Goal: Information Seeking & Learning: Check status

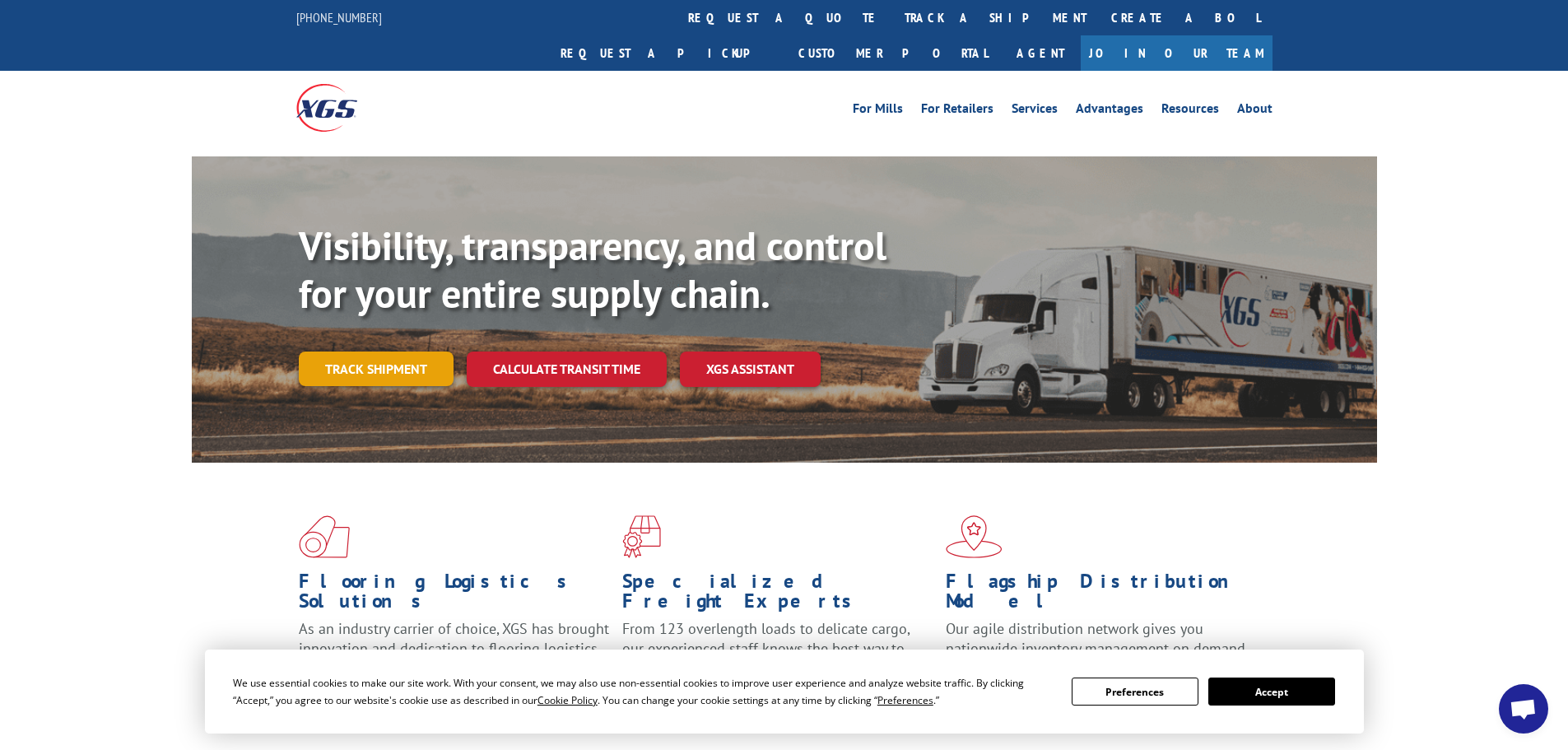
click at [369, 351] on link "Track shipment" at bounding box center [376, 368] width 155 height 34
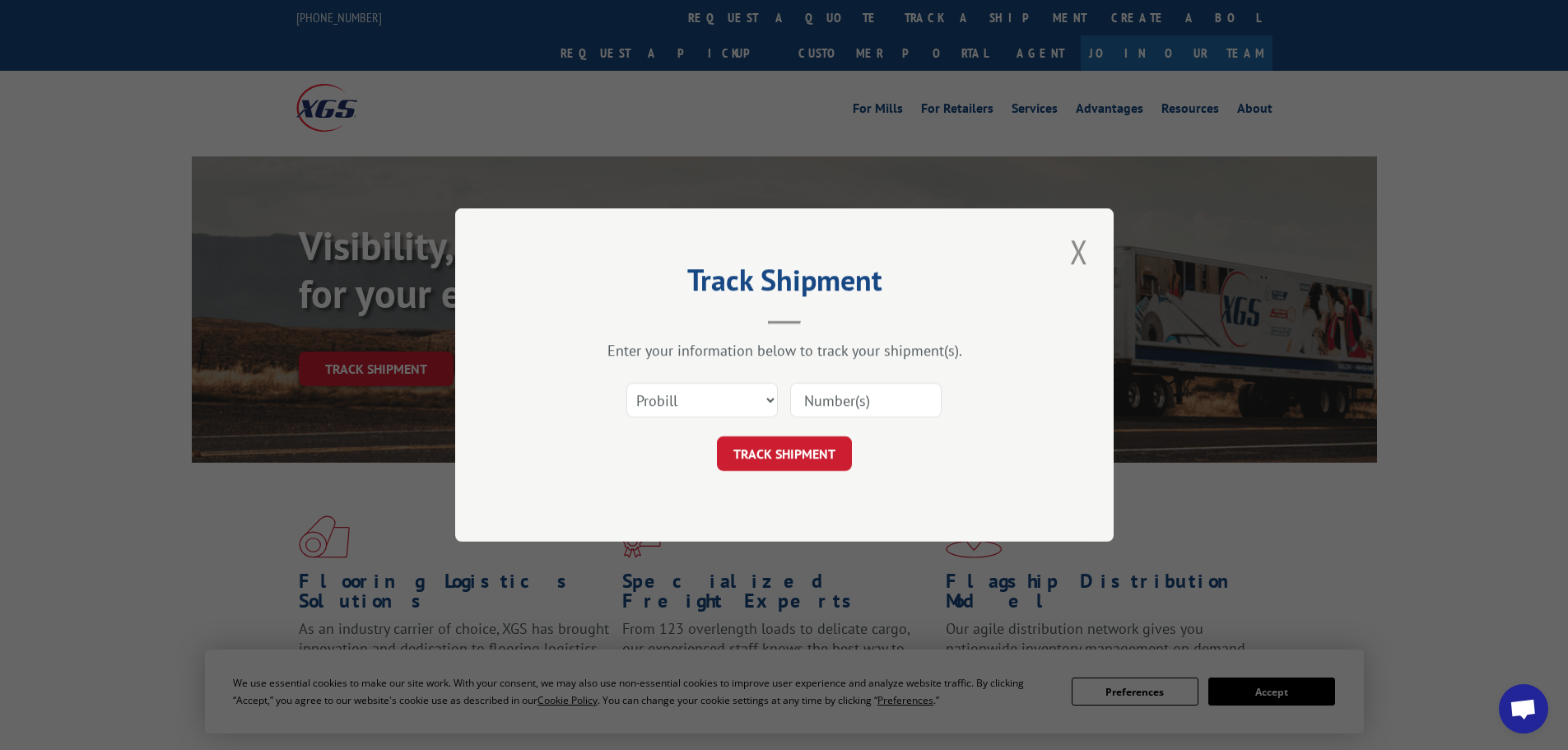
click at [853, 406] on input at bounding box center [867, 400] width 152 height 34
type input "16955699"
click at [789, 450] on button "TRACK SHIPMENT" at bounding box center [784, 454] width 135 height 34
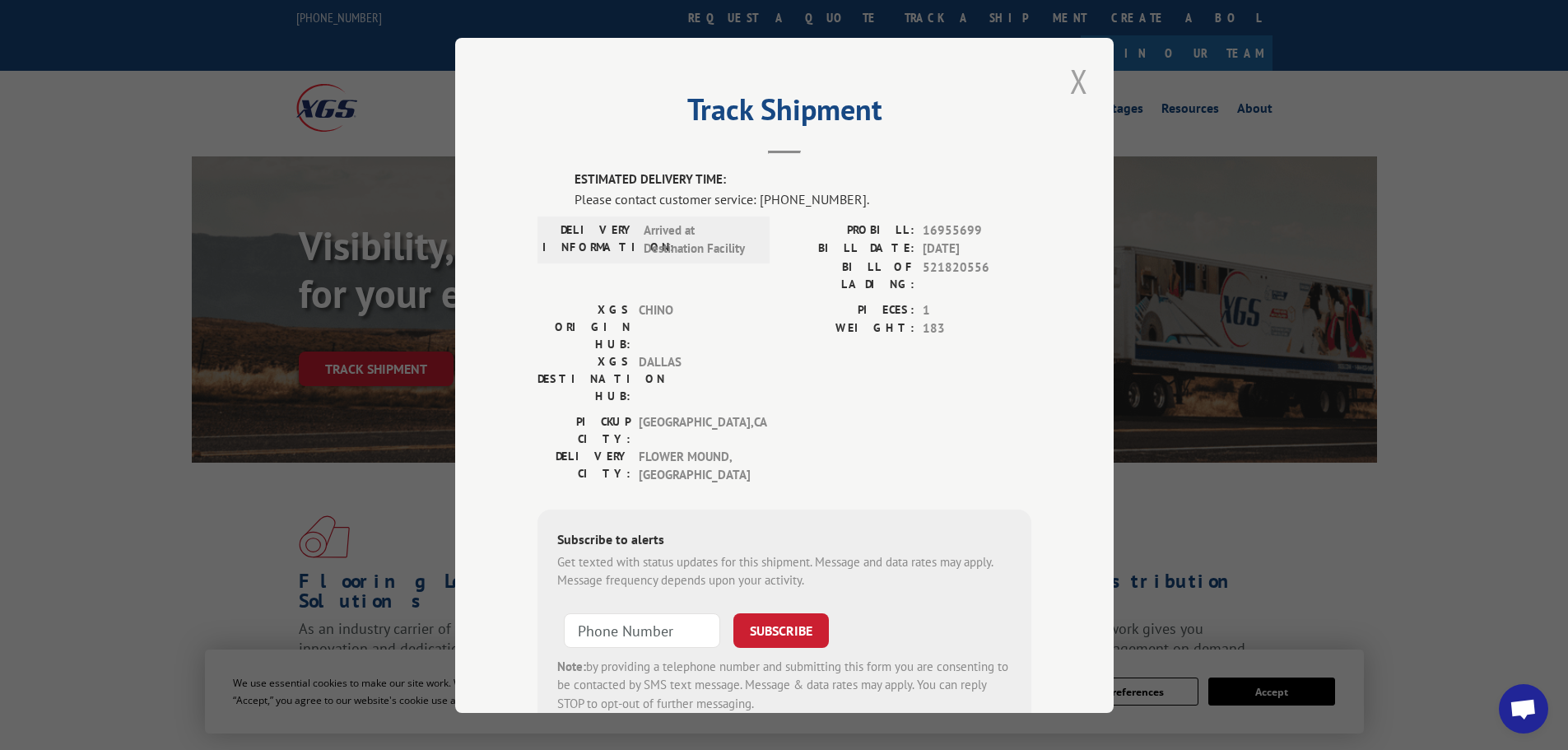
click at [1071, 86] on button "Close modal" at bounding box center [1078, 82] width 28 height 46
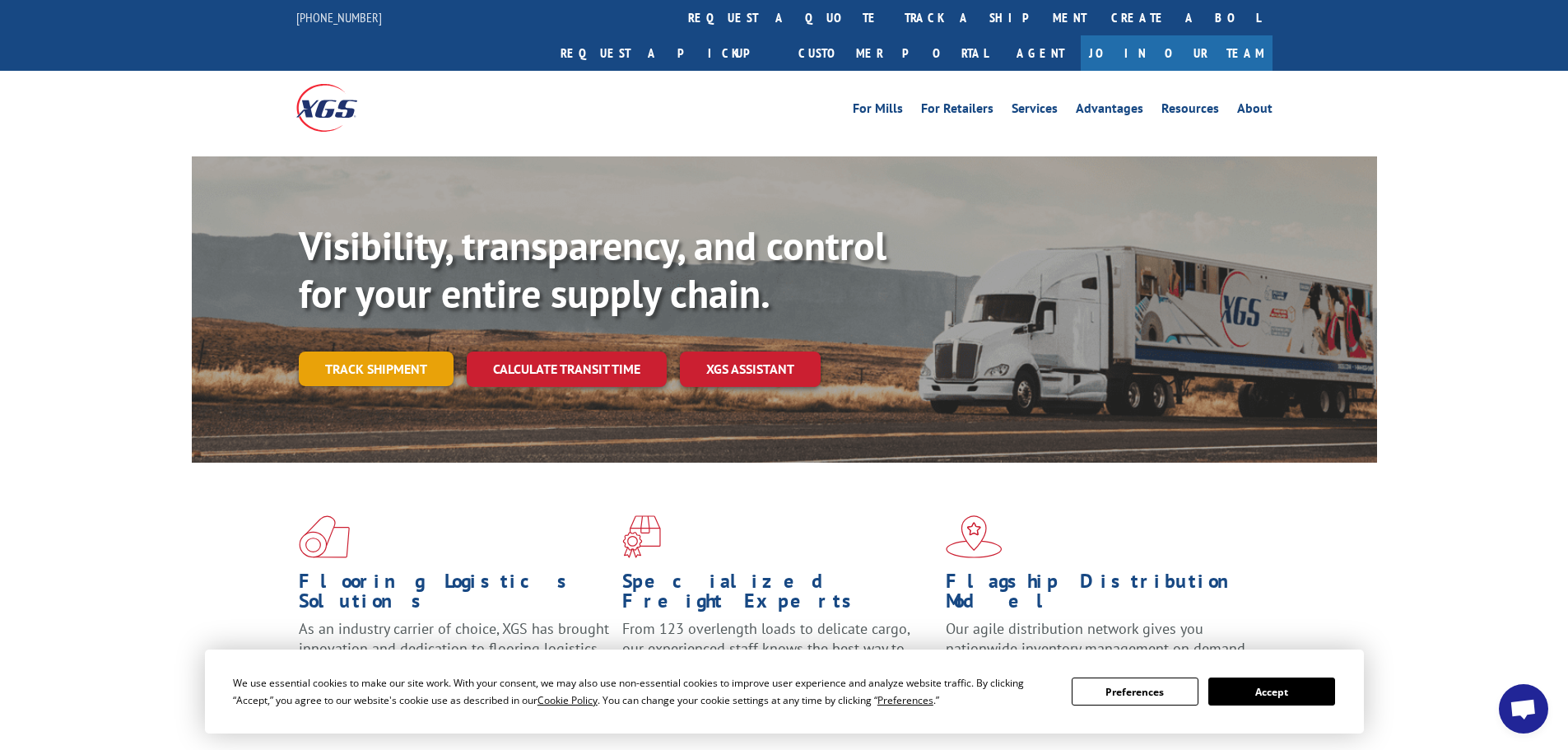
click at [388, 351] on link "Track shipment" at bounding box center [376, 368] width 155 height 34
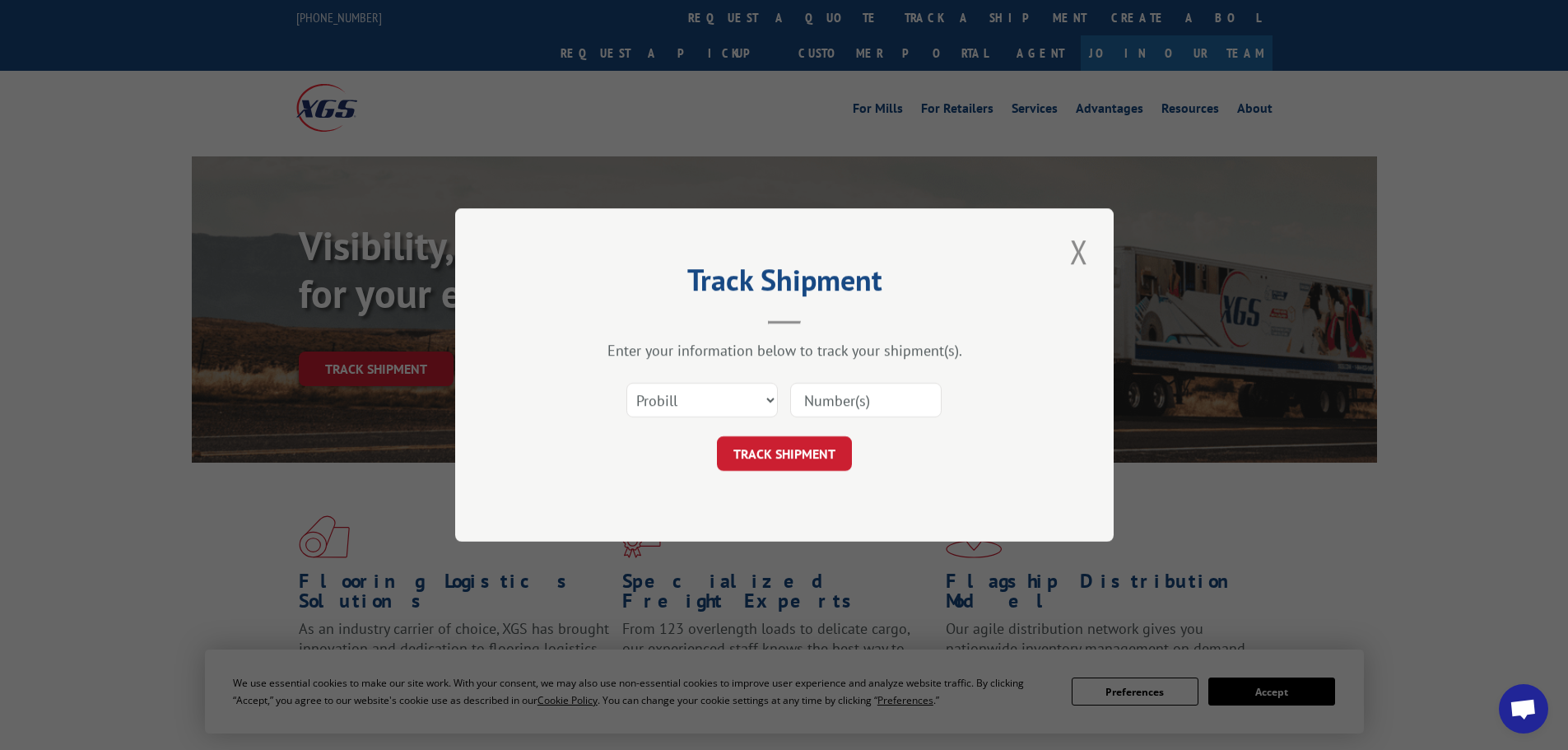
click at [831, 393] on input at bounding box center [867, 400] width 152 height 34
type input "17386639"
click button "TRACK SHIPMENT" at bounding box center [784, 454] width 135 height 34
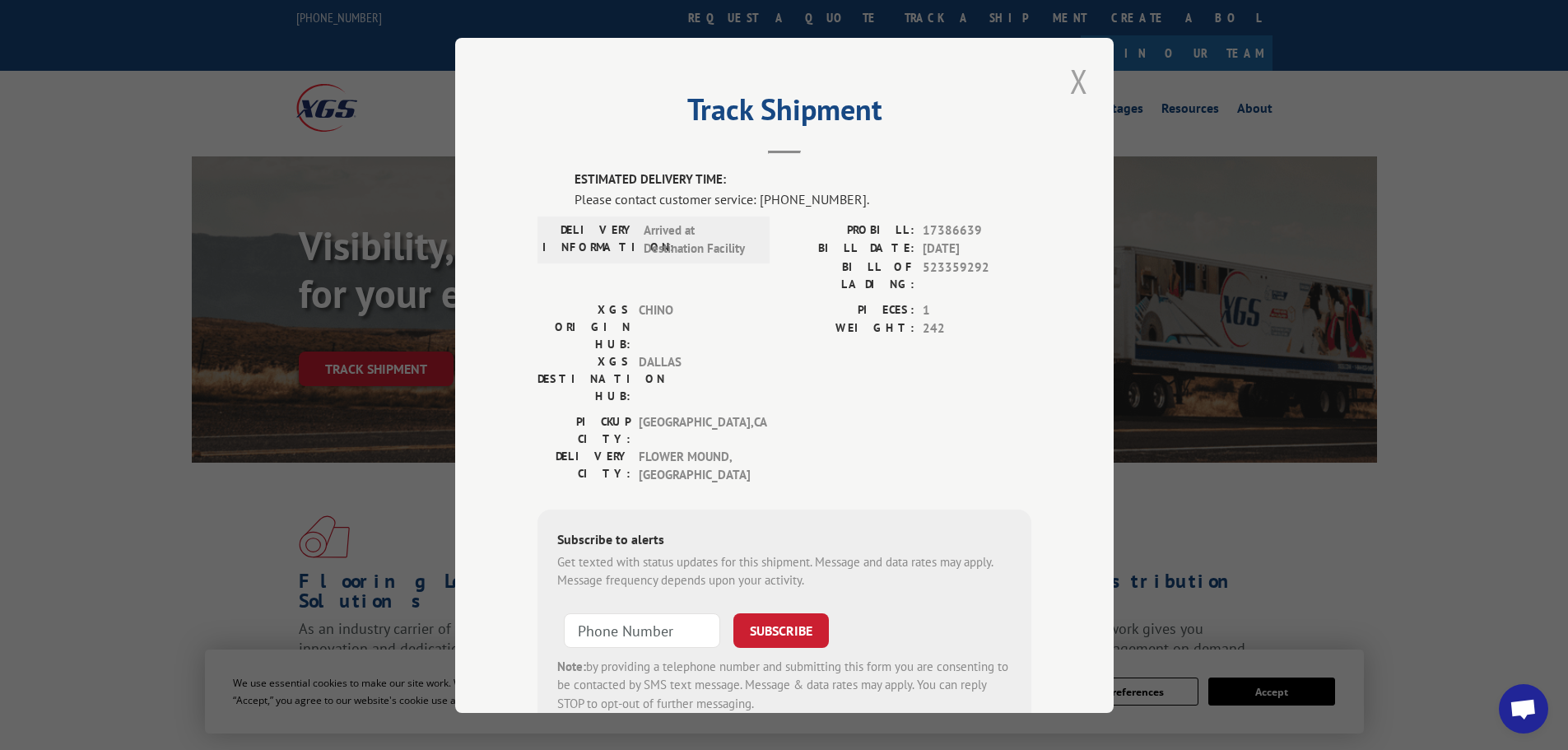
click at [1076, 80] on button "Close modal" at bounding box center [1078, 82] width 28 height 46
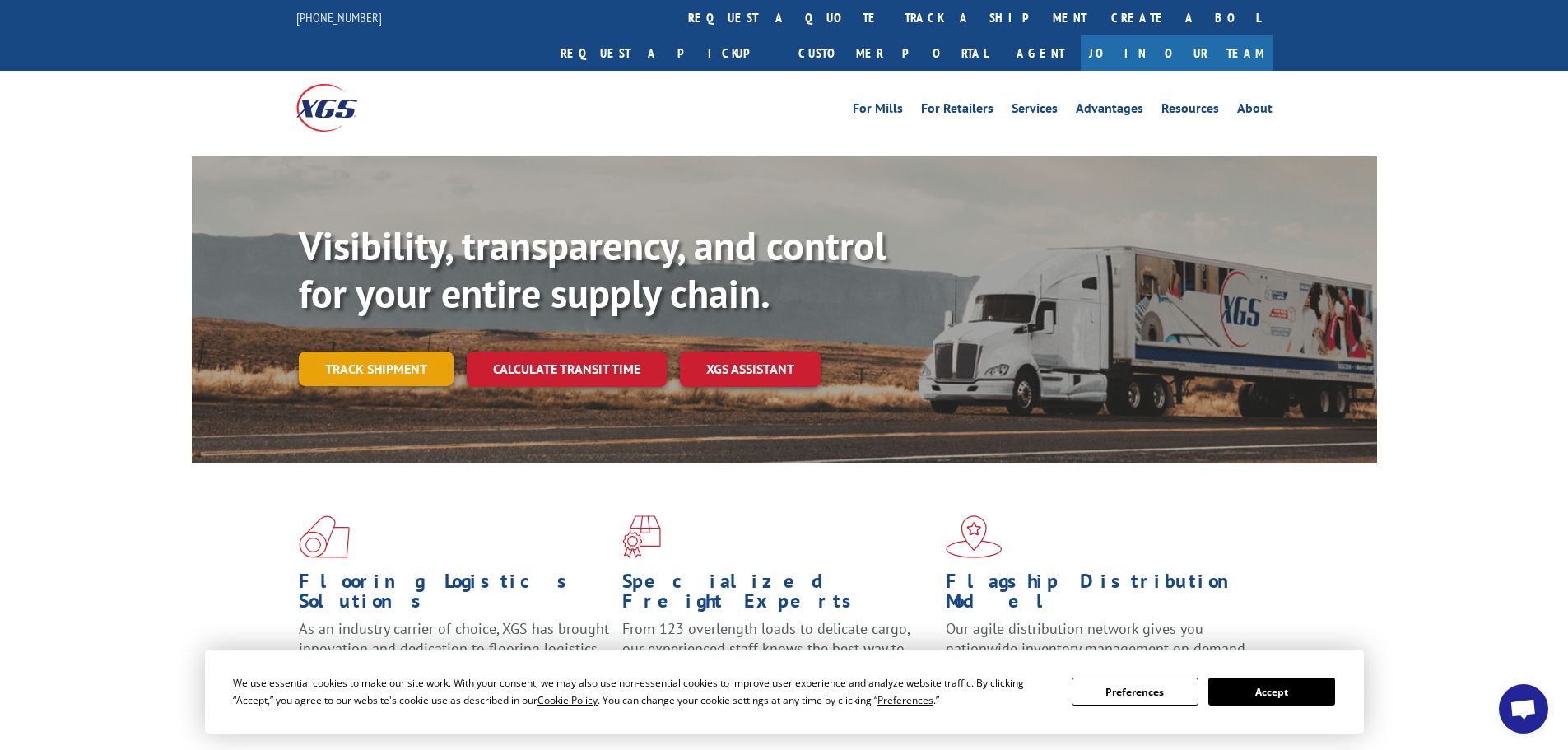
click at [381, 351] on link "Track shipment" at bounding box center [376, 368] width 155 height 34
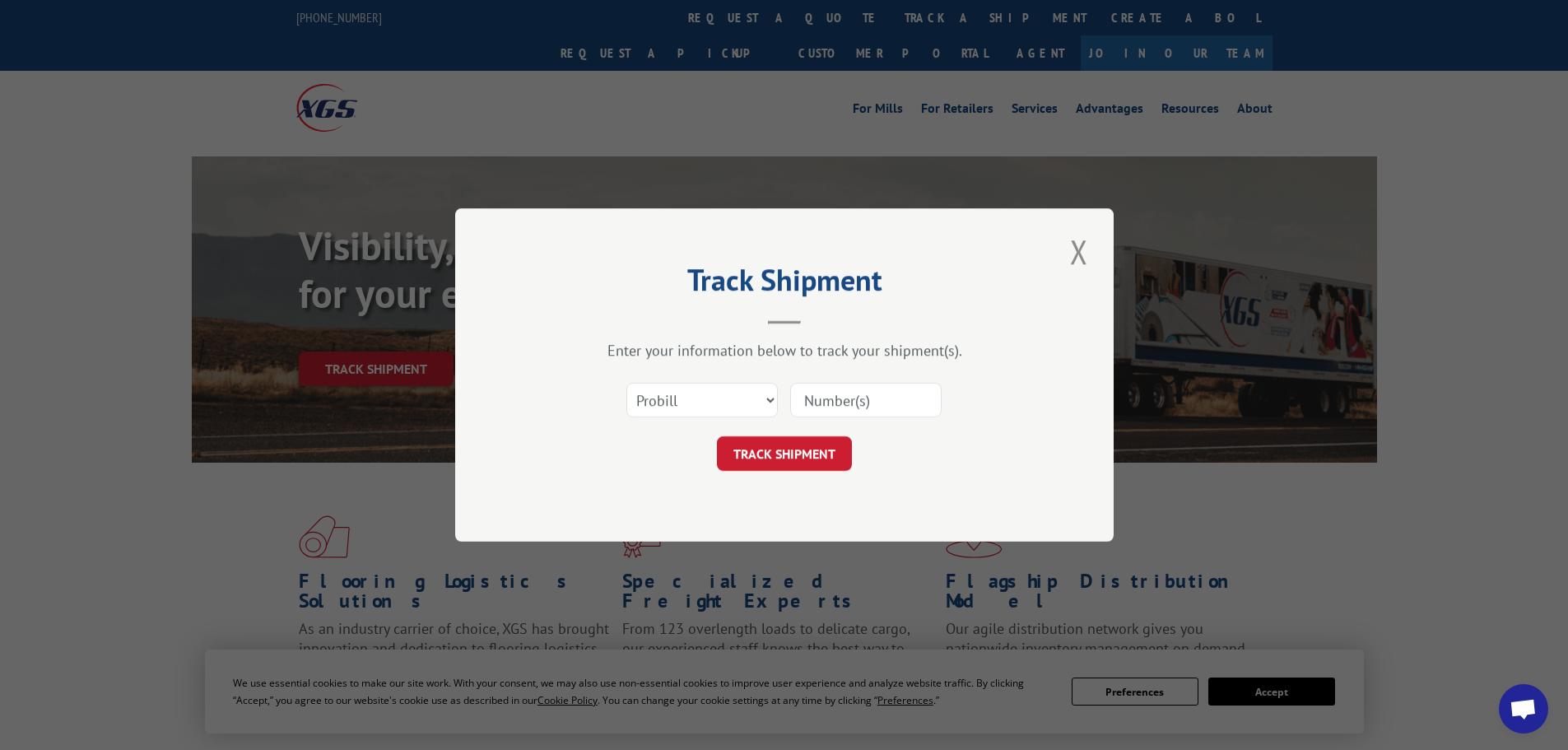
click at [823, 405] on input at bounding box center [867, 400] width 152 height 34
type input "17386346"
click at [777, 458] on button "TRACK SHIPMENT" at bounding box center [784, 454] width 135 height 34
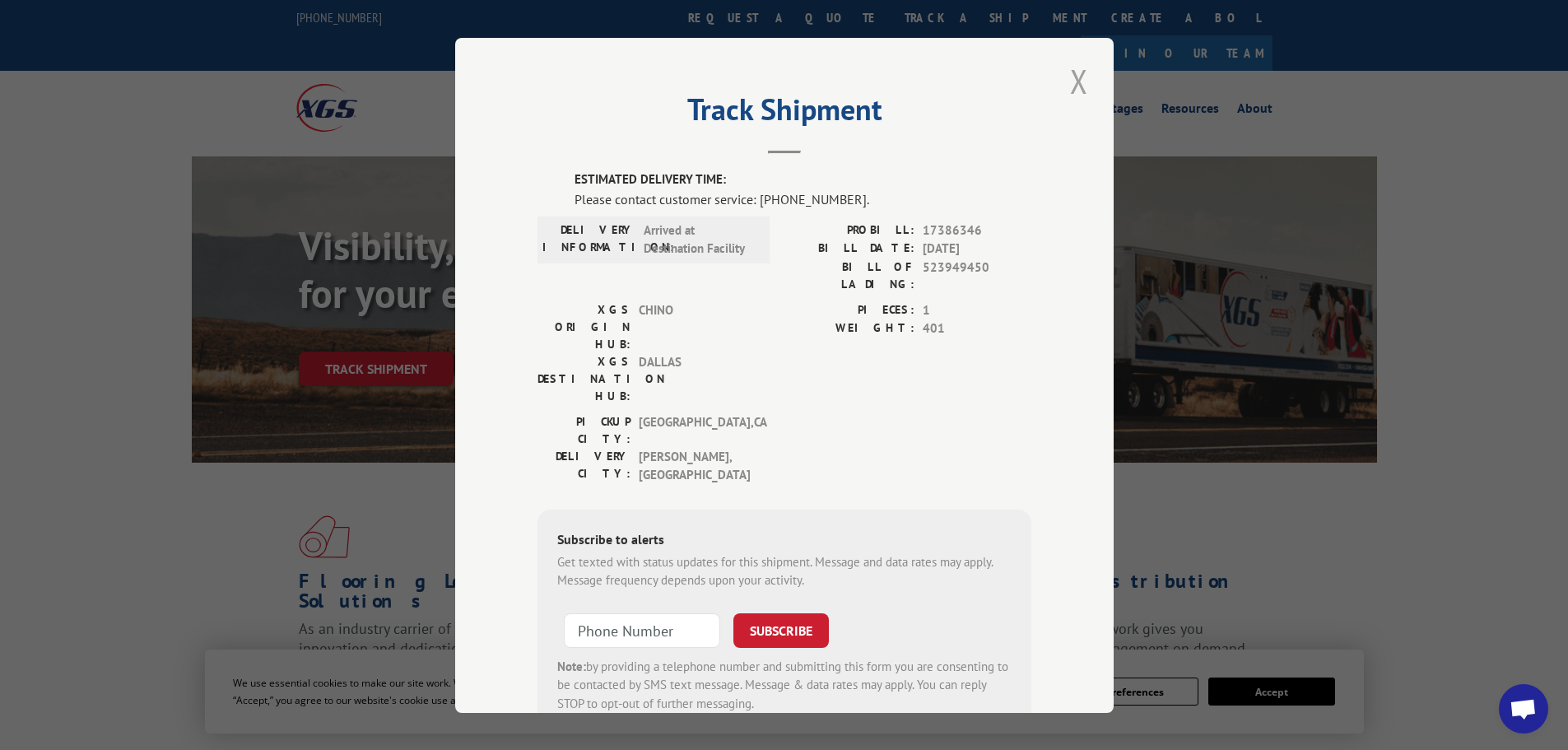
click at [1075, 79] on button "Close modal" at bounding box center [1078, 82] width 28 height 46
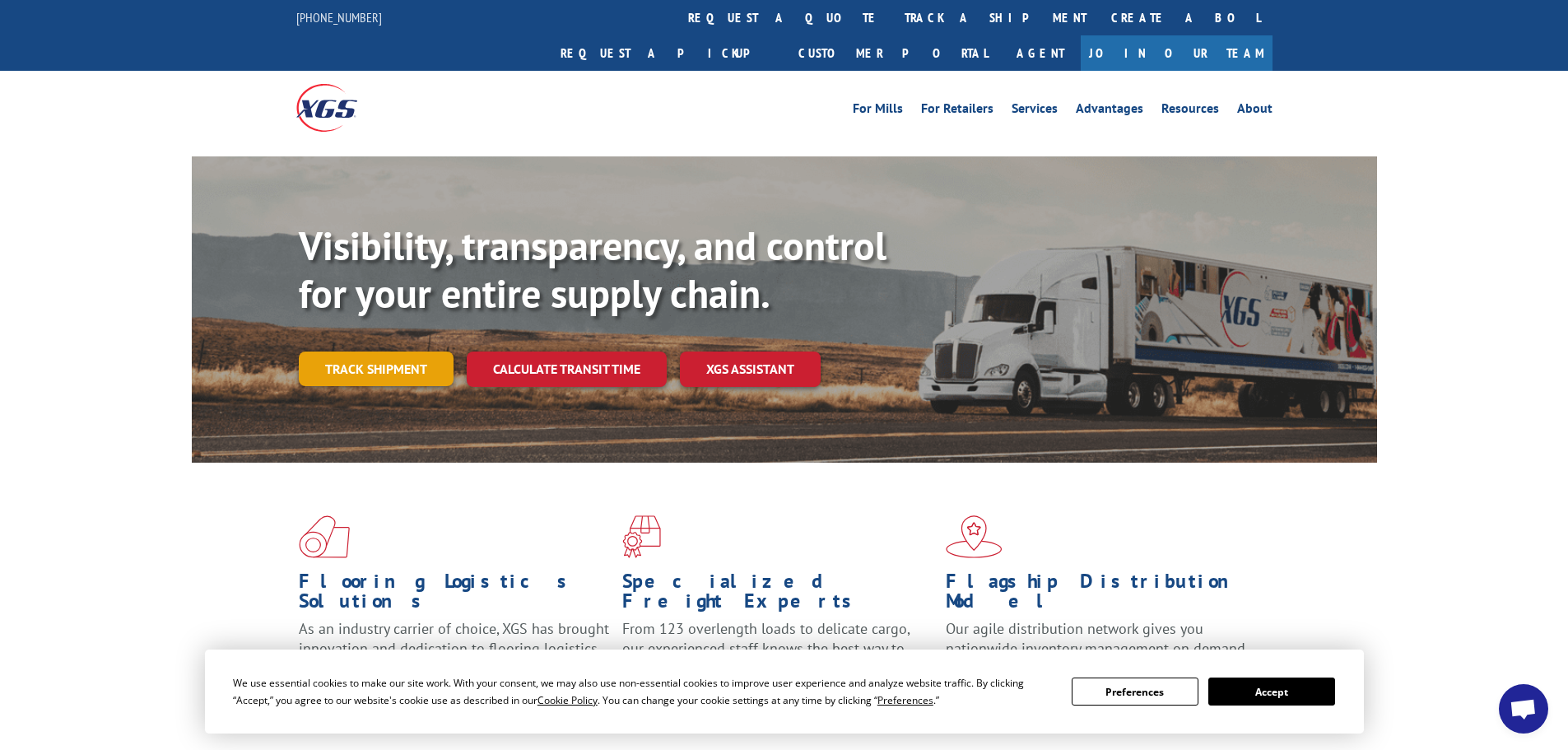
click at [410, 351] on link "Track shipment" at bounding box center [376, 368] width 155 height 34
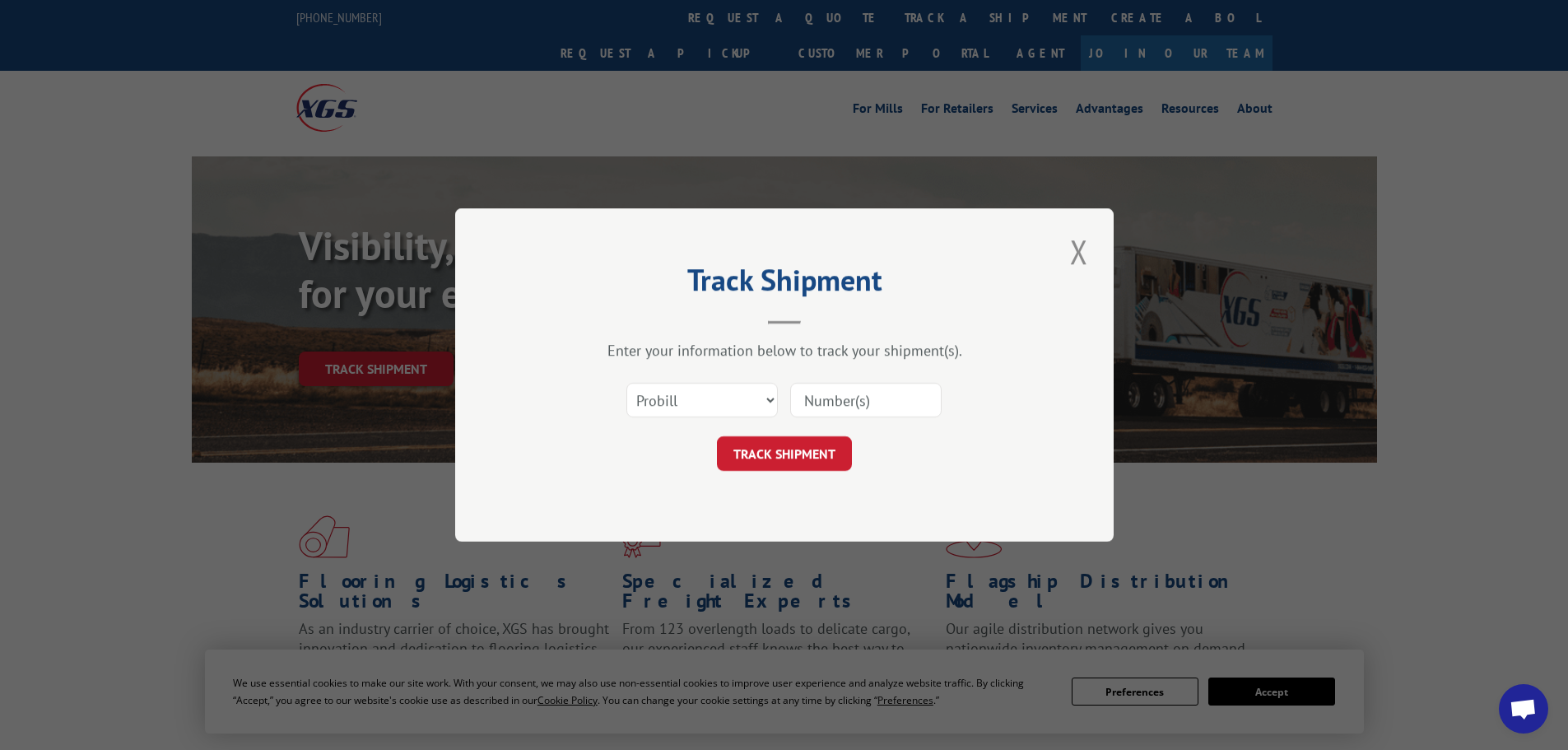
click at [833, 392] on input at bounding box center [867, 400] width 152 height 34
type input "17108439"
click button "TRACK SHIPMENT" at bounding box center [784, 454] width 135 height 34
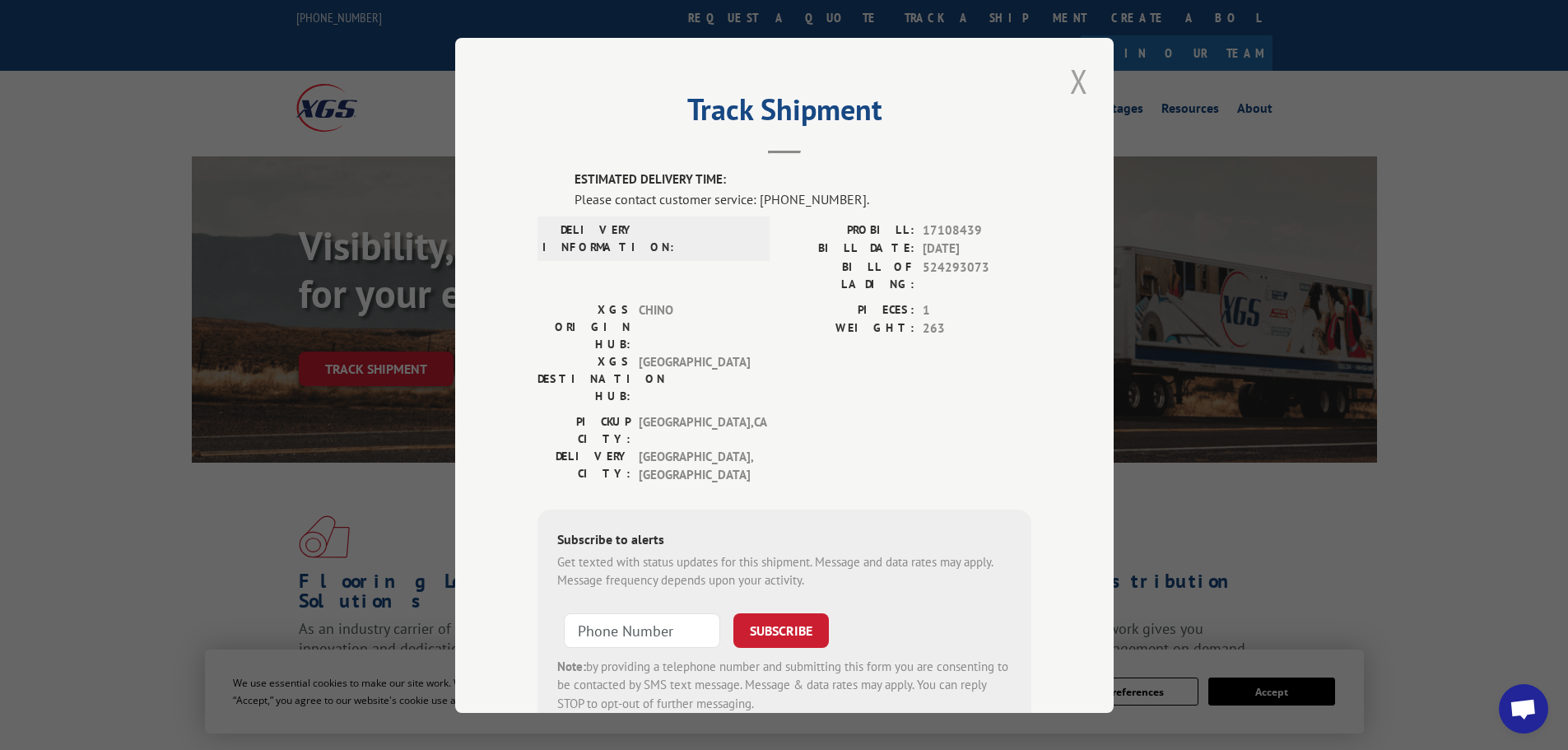
click at [1079, 78] on button "Close modal" at bounding box center [1078, 82] width 28 height 46
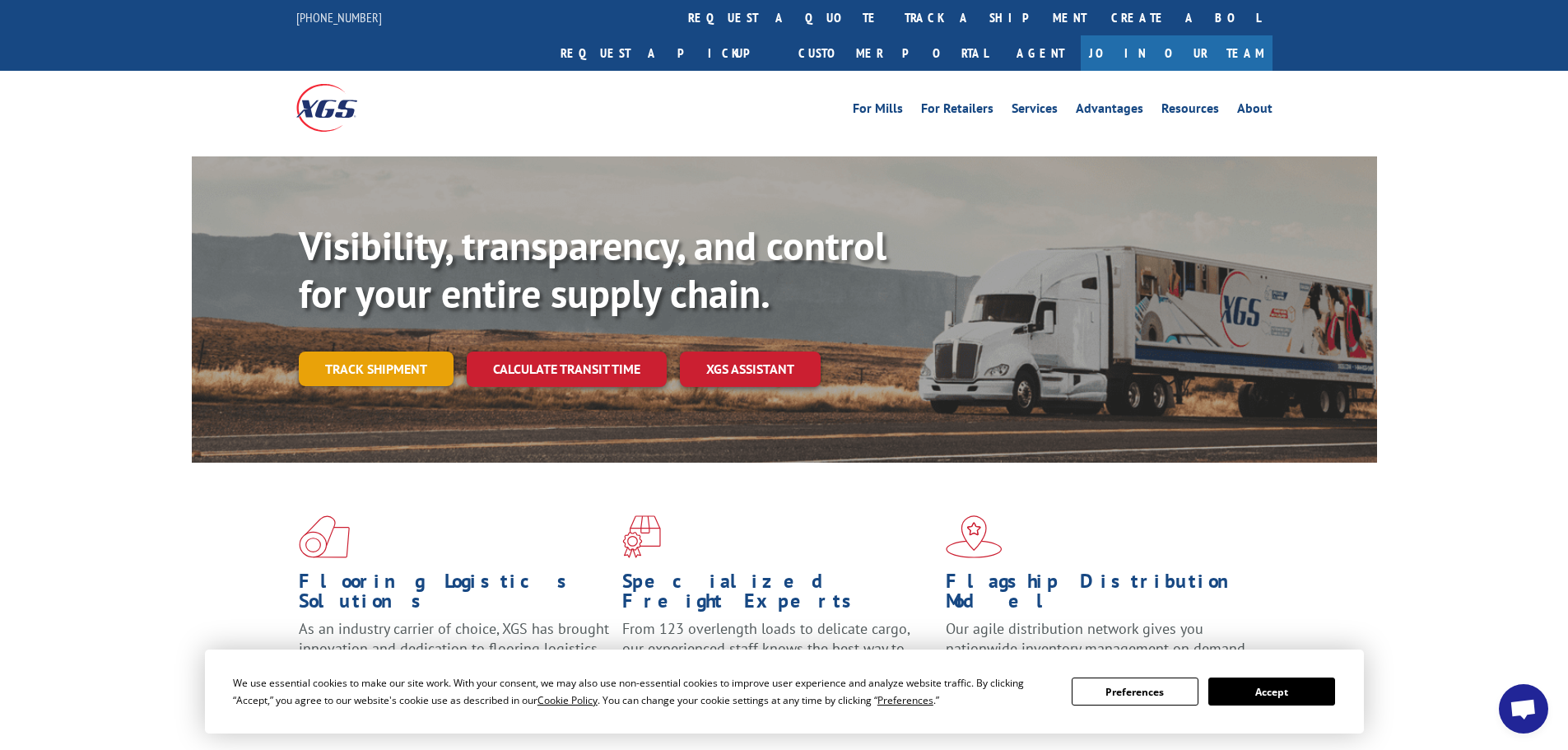
click at [386, 351] on link "Track shipment" at bounding box center [376, 368] width 155 height 34
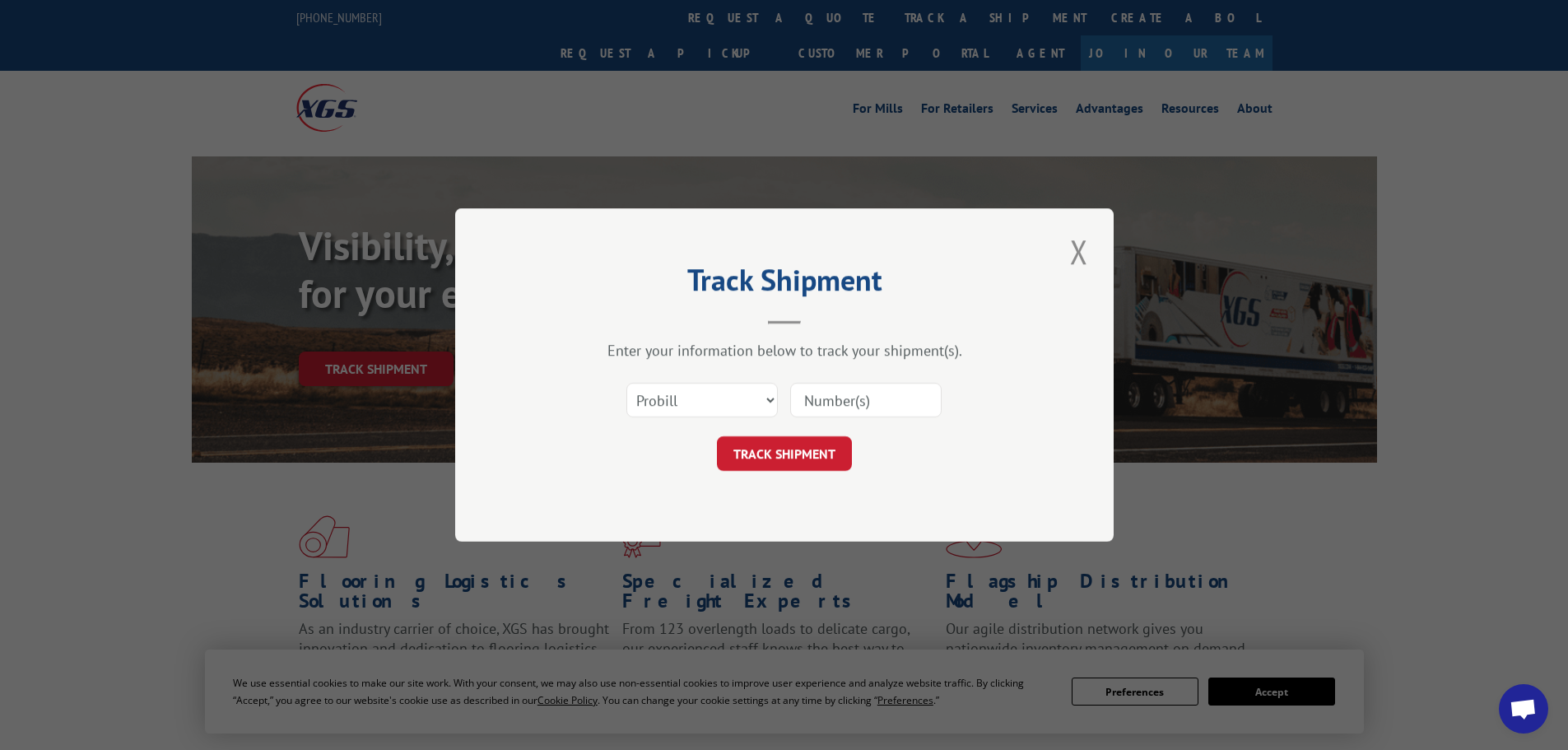
click at [835, 412] on input at bounding box center [867, 400] width 152 height 34
type input "17108435"
click button "TRACK SHIPMENT" at bounding box center [784, 454] width 135 height 34
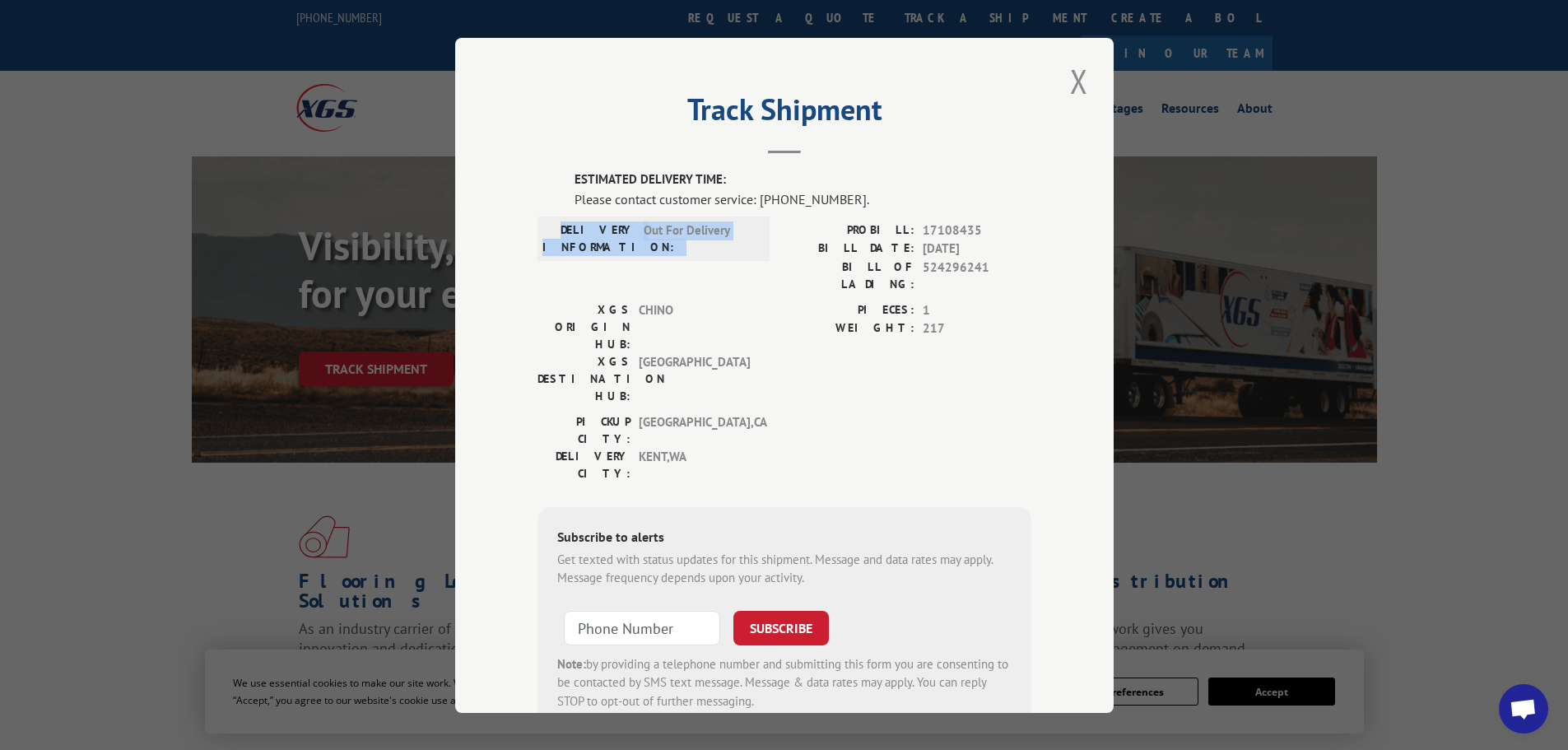
drag, startPoint x: 577, startPoint y: 228, endPoint x: 781, endPoint y: 228, distance: 204.0
click at [781, 228] on div "DELIVERY INFORMATION: Out For Delivery PROBILL: 17108435 BILL DATE: [DATE] BILL…" at bounding box center [784, 260] width 494 height 80
click at [644, 234] on span "Out For Delivery" at bounding box center [699, 237] width 111 height 34
drag, startPoint x: 718, startPoint y: 233, endPoint x: 730, endPoint y: 232, distance: 12.0
click at [719, 233] on span "Out For Delivery" at bounding box center [699, 237] width 111 height 34
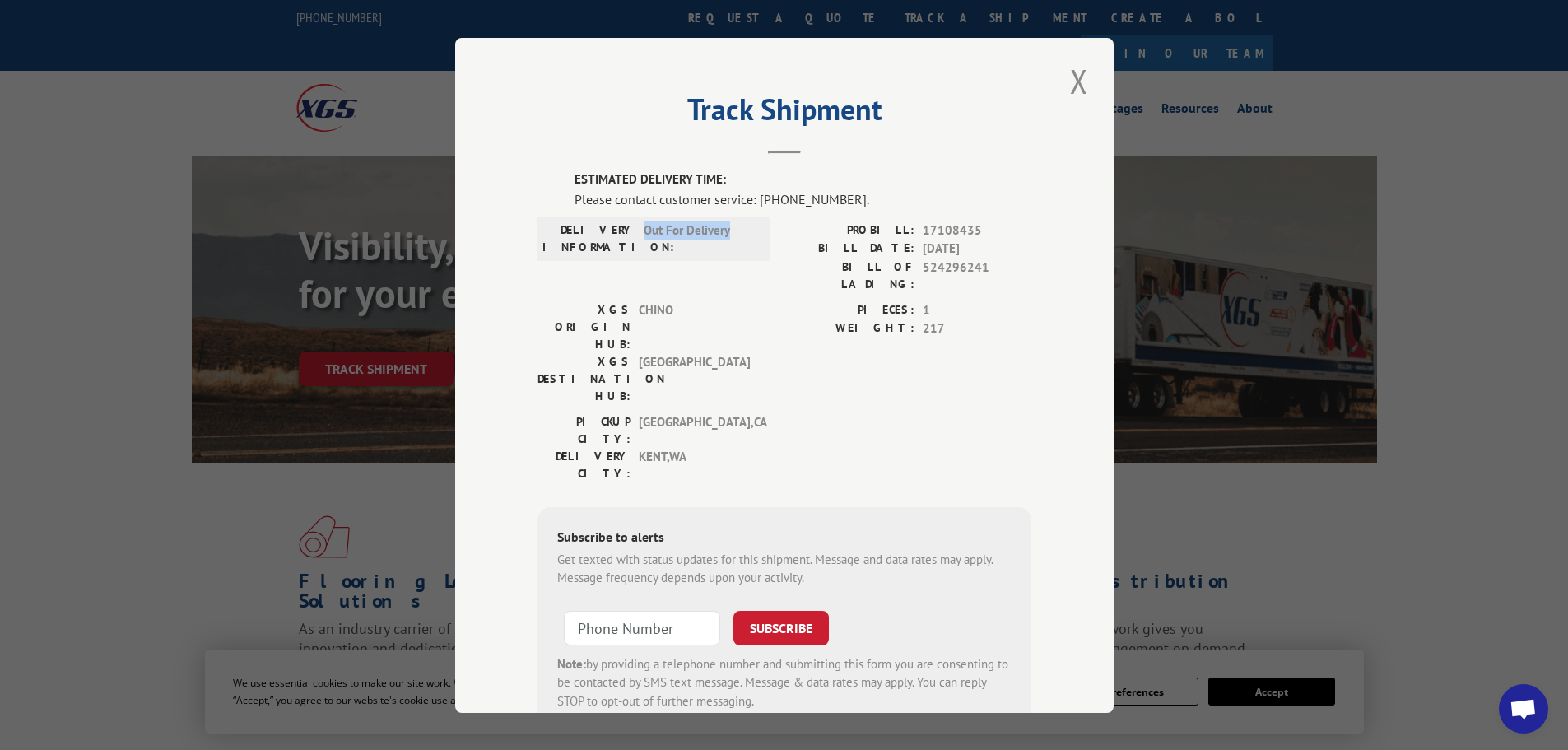
drag, startPoint x: 730, startPoint y: 232, endPoint x: 634, endPoint y: 232, distance: 96.0
click at [634, 232] on div "DELIVERY INFORMATION: Out For Delivery" at bounding box center [654, 237] width 222 height 34
copy span "Out For Delivery"
click at [1075, 71] on button "Close modal" at bounding box center [1078, 82] width 28 height 46
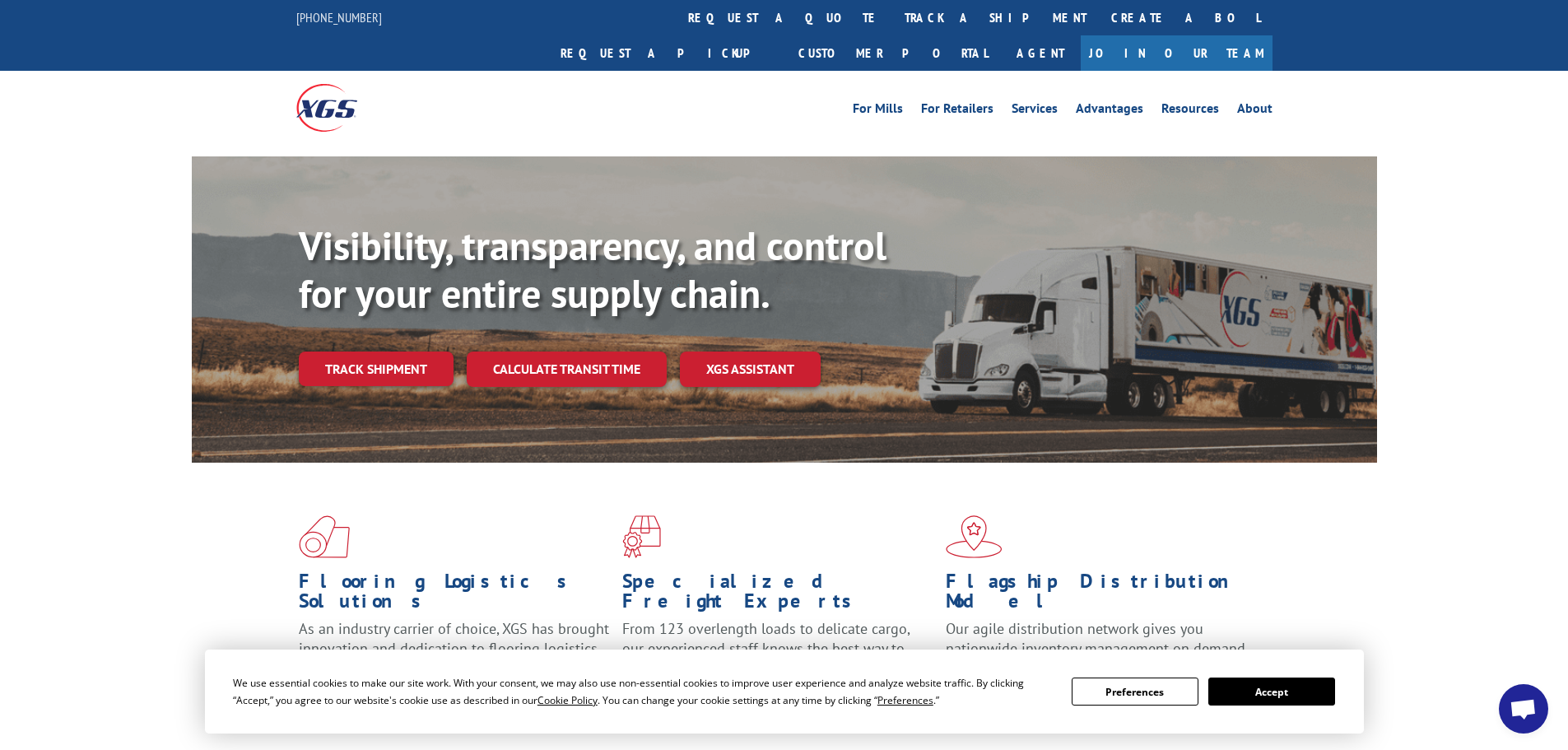
click at [364, 351] on link "Track shipment" at bounding box center [376, 368] width 155 height 34
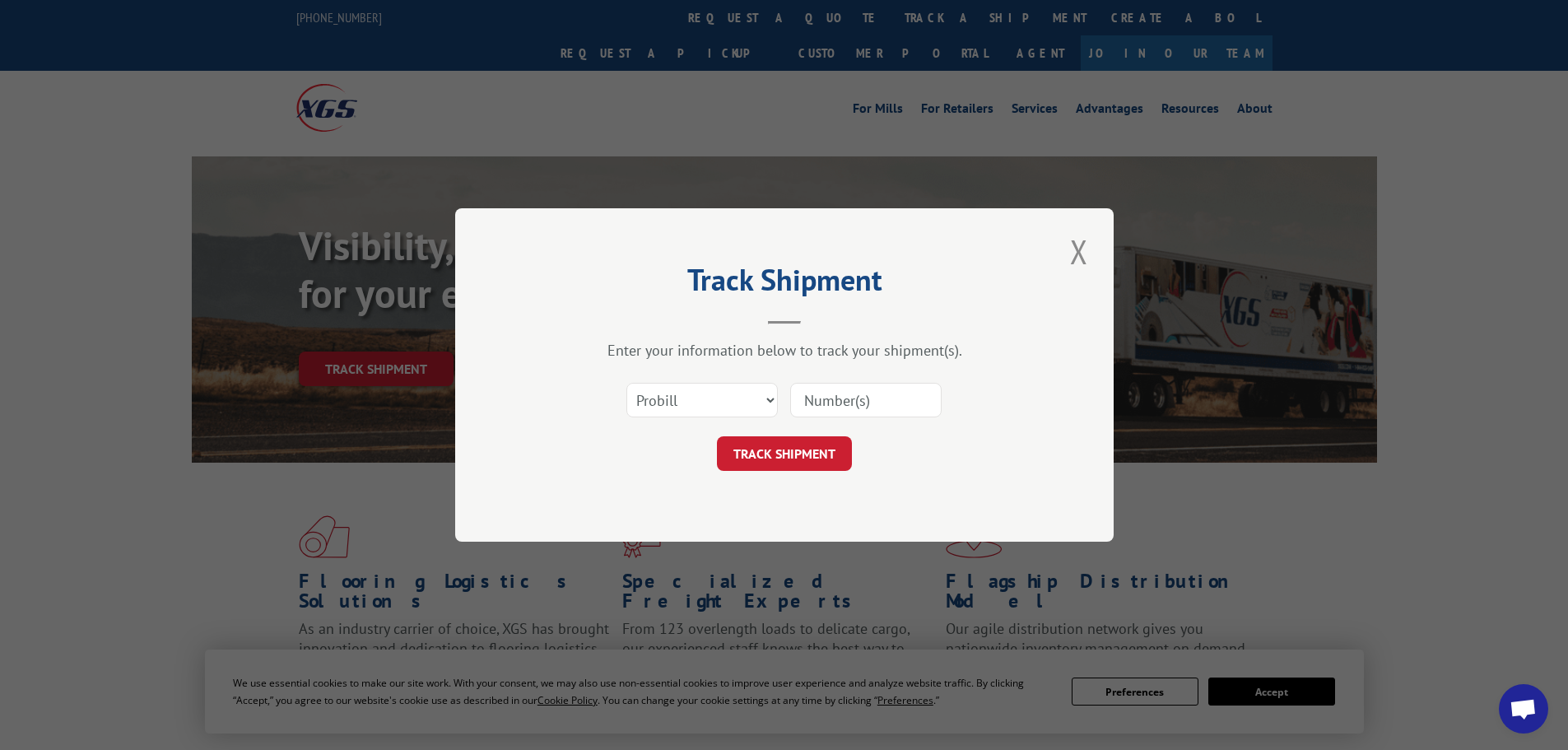
click at [830, 394] on input at bounding box center [867, 400] width 152 height 34
type input "17108440"
click button "TRACK SHIPMENT" at bounding box center [784, 454] width 135 height 34
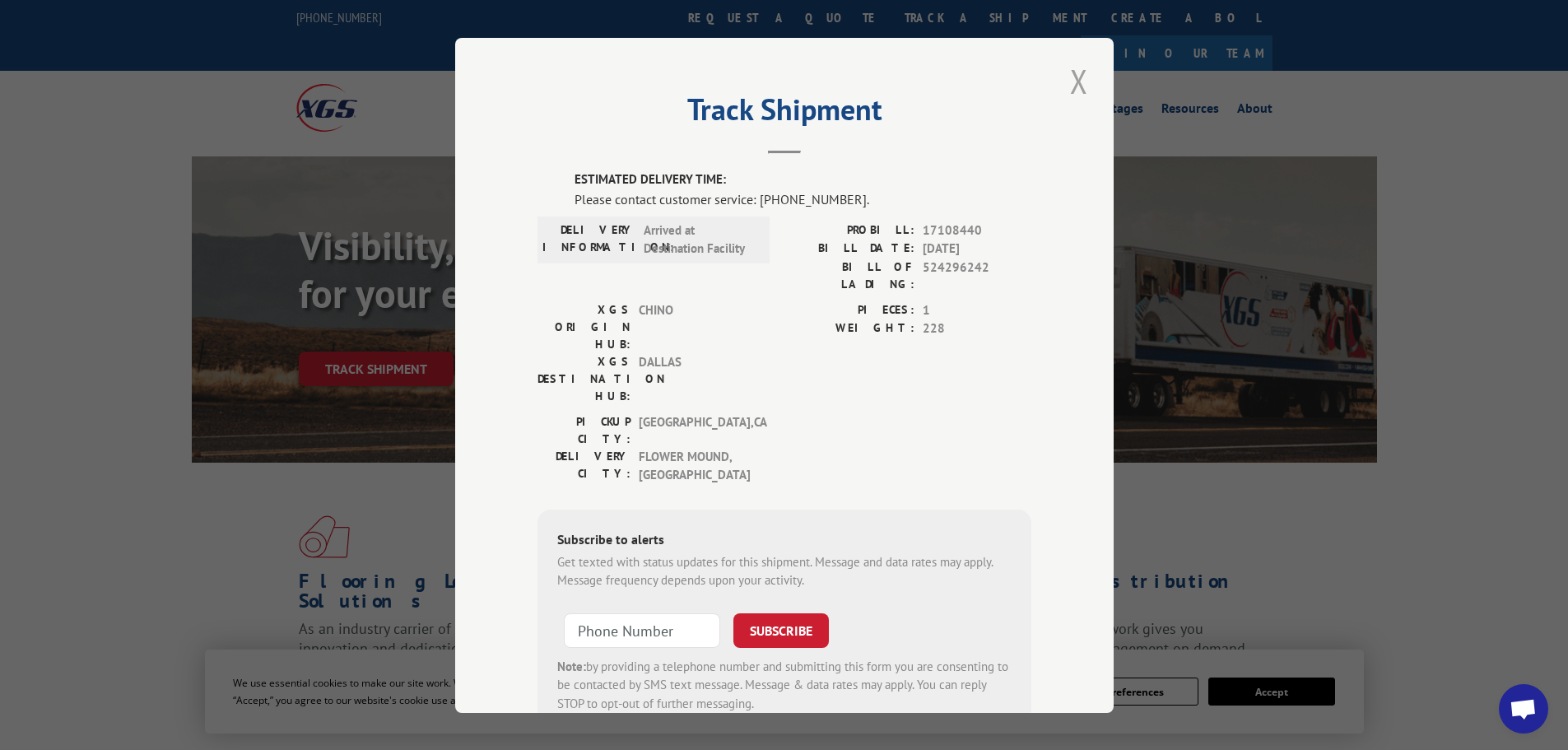
click at [1073, 84] on button "Close modal" at bounding box center [1078, 82] width 28 height 46
